Goal: Ask a question

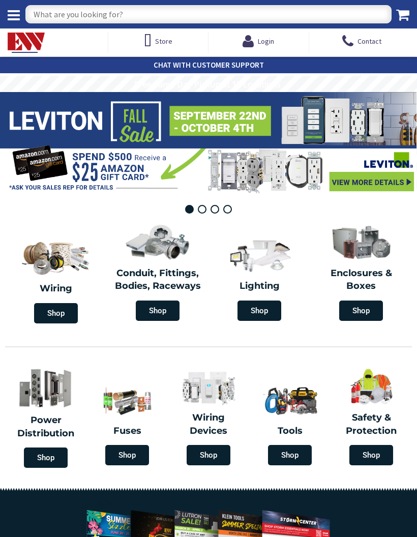
click at [192, 20] on input "text" at bounding box center [208, 14] width 366 height 18
click at [203, 21] on input "text" at bounding box center [208, 14] width 366 height 18
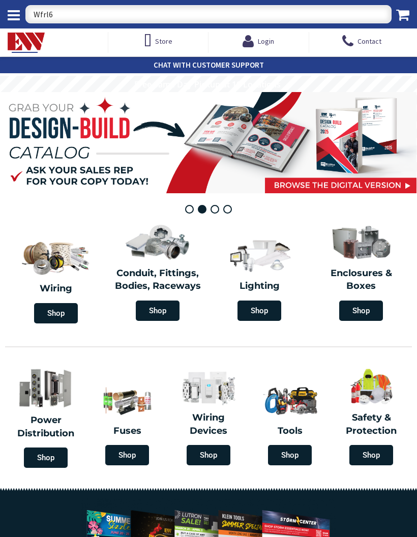
type input "Wfrl6r"
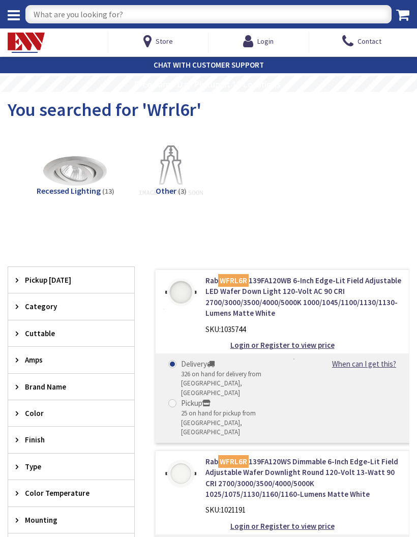
click at [315, 288] on link "Rab WFRL6R 139FA120WB 6-Inch Edge-Lit Field Adjustable LED Wafer Down Light 120…" at bounding box center [303, 297] width 196 height 44
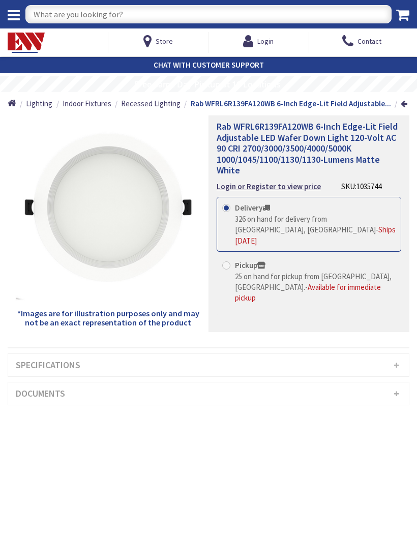
click at [391, 365] on h3 "Specifications" at bounding box center [208, 365] width 401 height 22
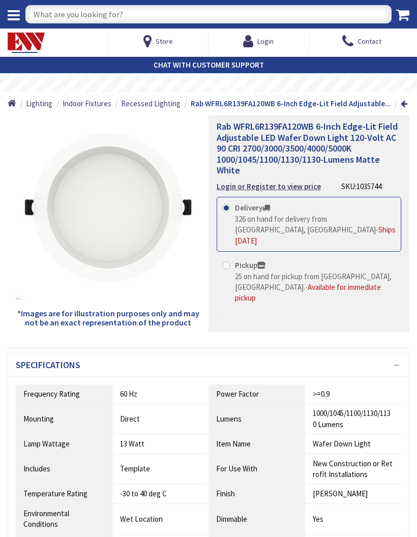
click at [205, 16] on input "text" at bounding box center [208, 14] width 366 height 18
type input "Wfrl4r"
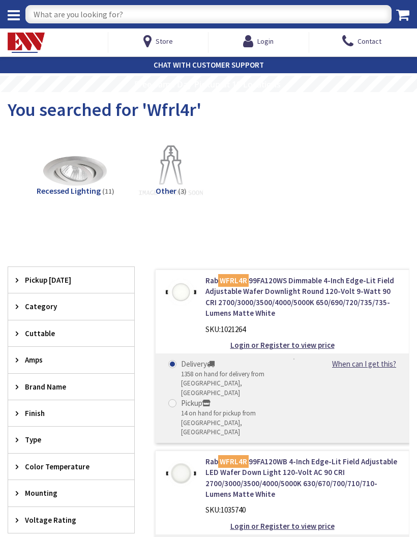
click at [212, 409] on div "14 on hand for pickup from [GEOGRAPHIC_DATA], [GEOGRAPHIC_DATA]" at bounding box center [228, 423] width 94 height 28
click at [177, 400] on input "Pickup 14 on hand for pickup from Stratford, CT" at bounding box center [174, 403] width 7 height 7
radio input "true"
click at [226, 409] on div "14 on hand for pickup from [GEOGRAPHIC_DATA], [GEOGRAPHIC_DATA]" at bounding box center [228, 423] width 94 height 28
click at [177, 404] on input "Pickup 14 on hand for pickup from Stratford, CT" at bounding box center [174, 403] width 7 height 7
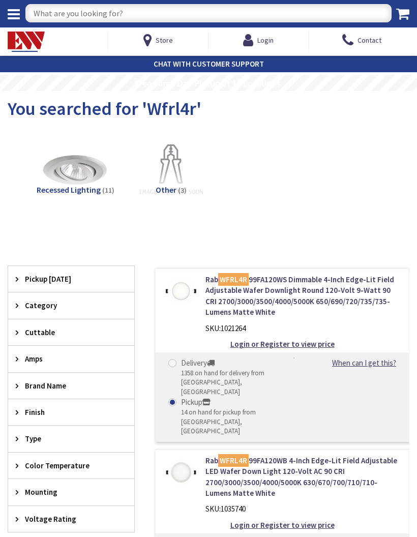
scroll to position [1, 0]
click at [174, 365] on input "Delivery 1358 on hand for delivery from Middletown, CT" at bounding box center [174, 363] width 7 height 7
radio input "true"
click at [190, 15] on input "text" at bounding box center [208, 13] width 366 height 18
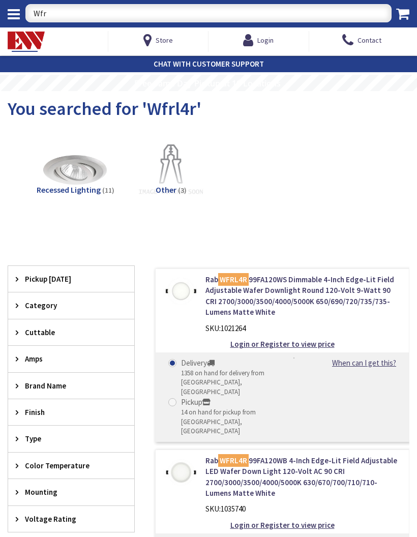
type input "Wfrl"
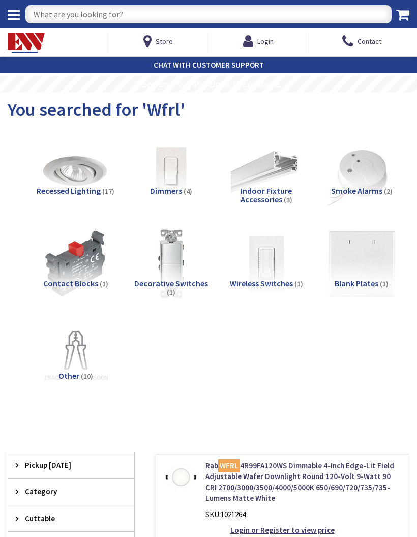
click at [68, 177] on img at bounding box center [75, 171] width 71 height 71
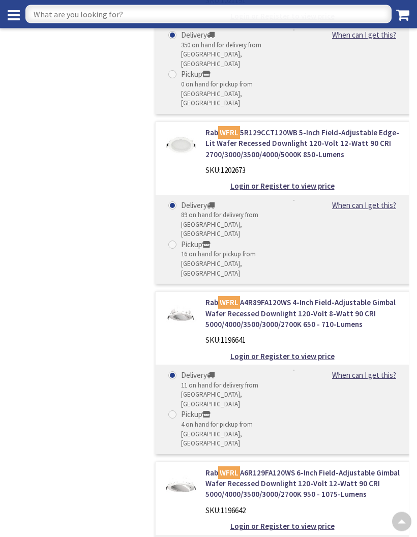
click at [177, 15] on input "text" at bounding box center [208, 14] width 366 height 18
type input "Wfrl-goof"
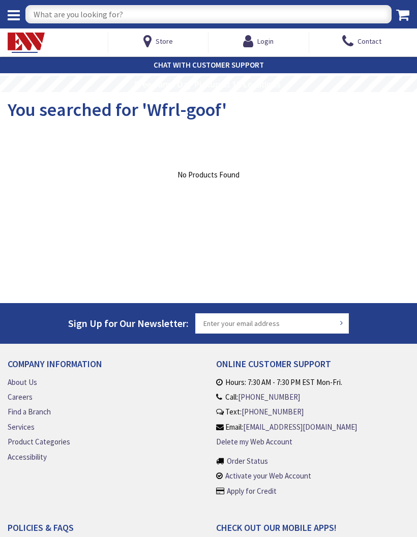
click at [263, 82] on rs-layer "Free Same Day Pickup at 19 Locations" at bounding box center [207, 84] width 146 height 9
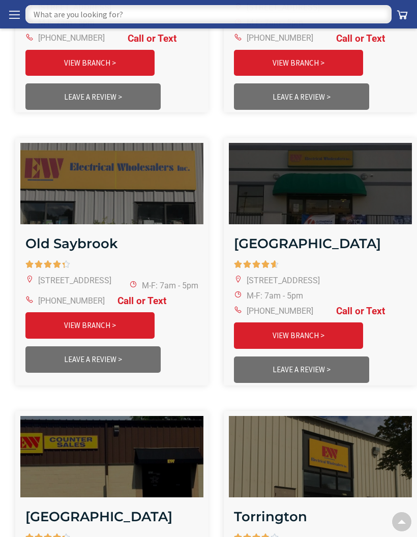
scroll to position [2184, 0]
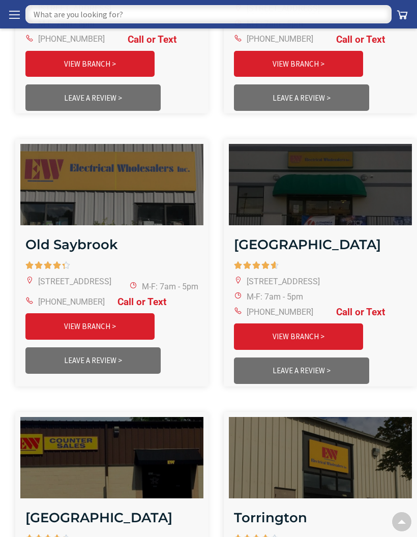
click at [104, 340] on link "VIEW BRANCH >" at bounding box center [89, 326] width 129 height 26
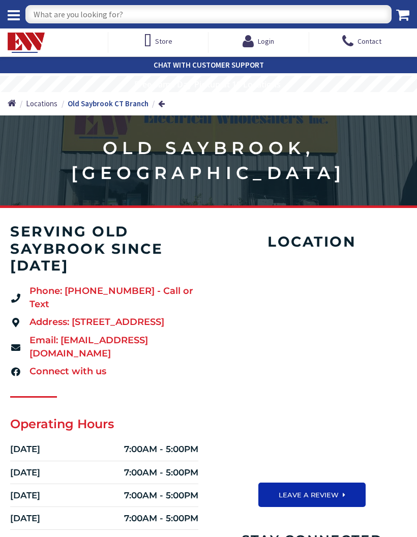
click at [213, 60] on strong "CHAT WITH CUSTOMER SUPPORT" at bounding box center [209, 65] width 110 height 10
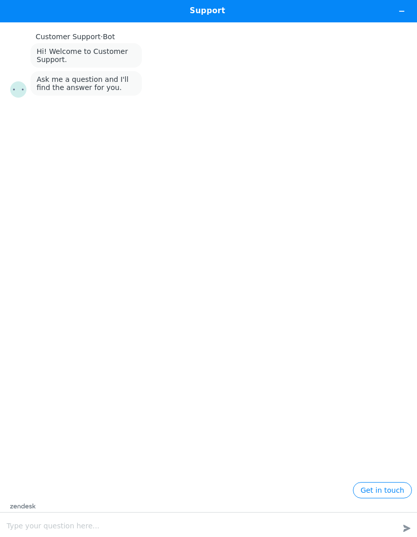
click at [92, 529] on footer "Get in touch zendesk .cls-1{fill:#03363d;} Type your question here... Created w…" at bounding box center [208, 509] width 417 height 55
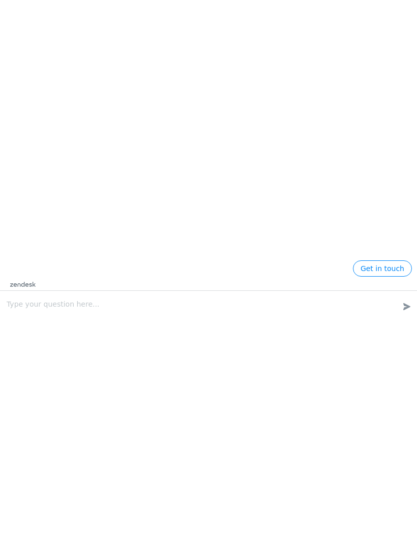
click at [220, 310] on textarea "Type your question here..." at bounding box center [195, 305] width 388 height 20
type textarea "Can you get wfrl-goof-6r-8r-w"
click at [399, 311] on div "Type your question here... Can you get wfrl-goof-6r-8r-w Created with sketchtoo…" at bounding box center [208, 303] width 417 height 24
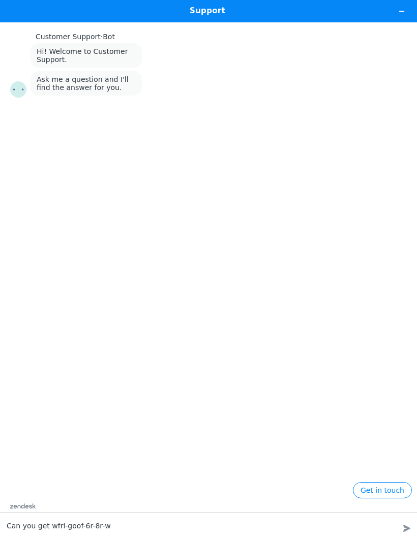
click at [404, 529] on icon "Created with sketchtool." at bounding box center [406, 528] width 15 height 15
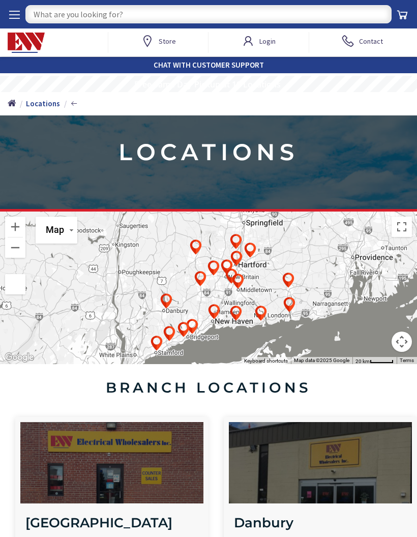
click at [368, 42] on span "Contact" at bounding box center [371, 41] width 24 height 18
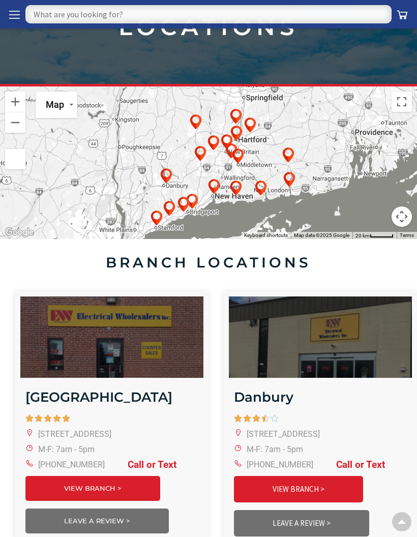
scroll to position [104, 0]
